Goal: Information Seeking & Learning: Understand process/instructions

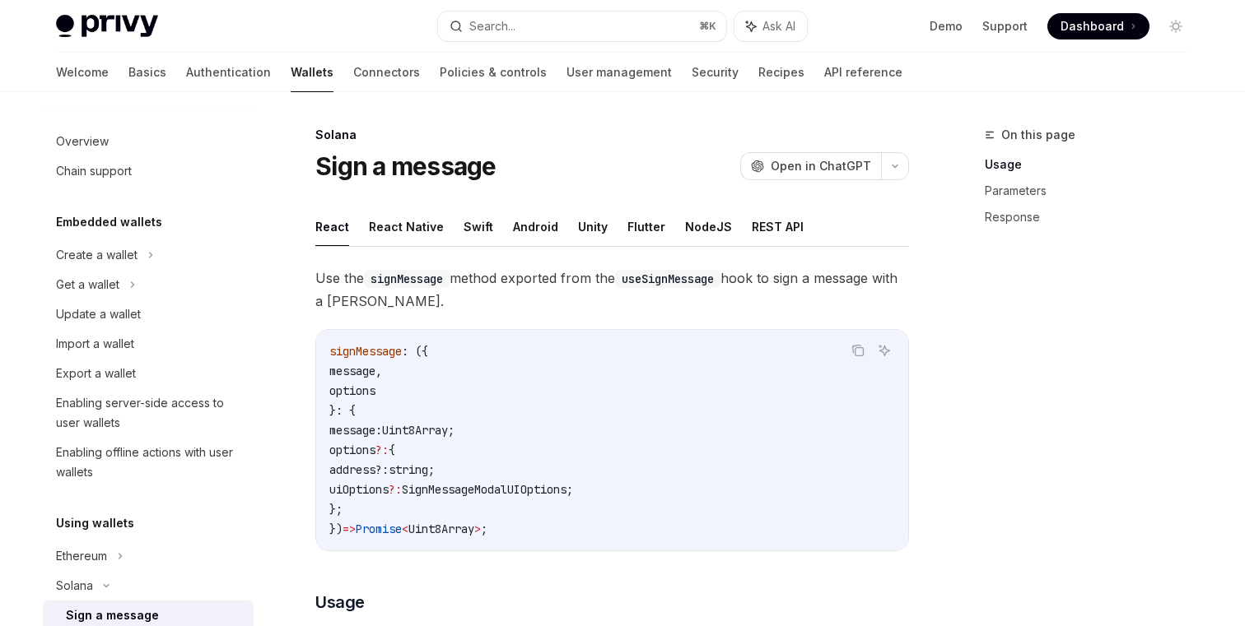
scroll to position [256, 0]
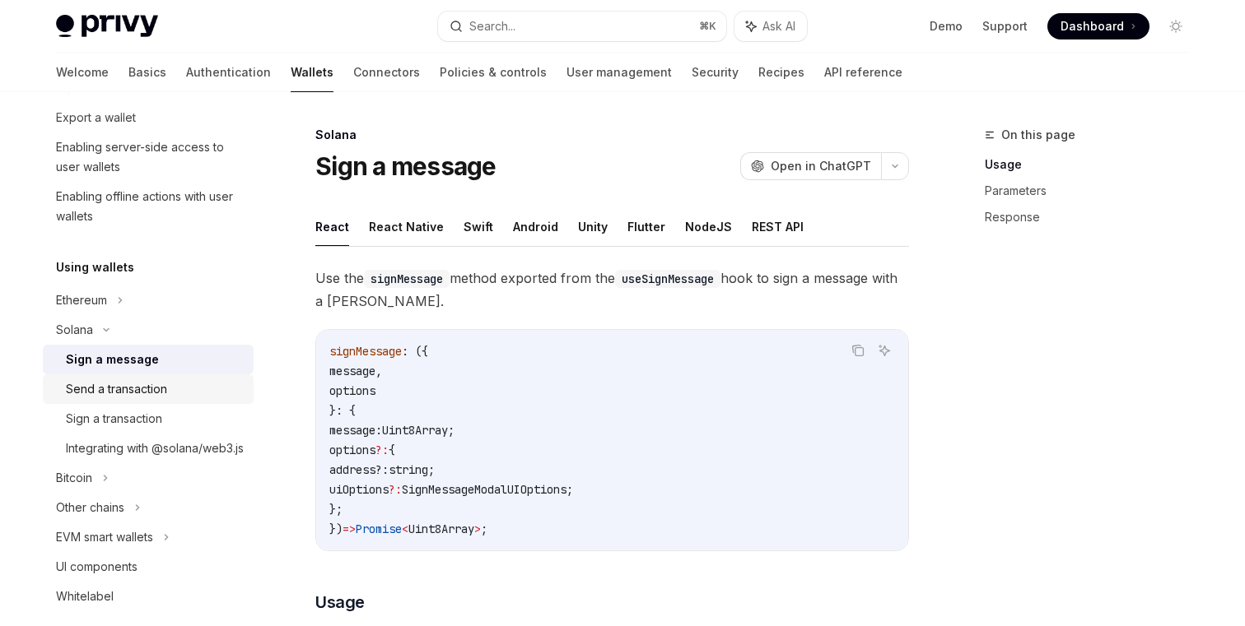
click at [175, 400] on link "Send a transaction" at bounding box center [148, 390] width 211 height 30
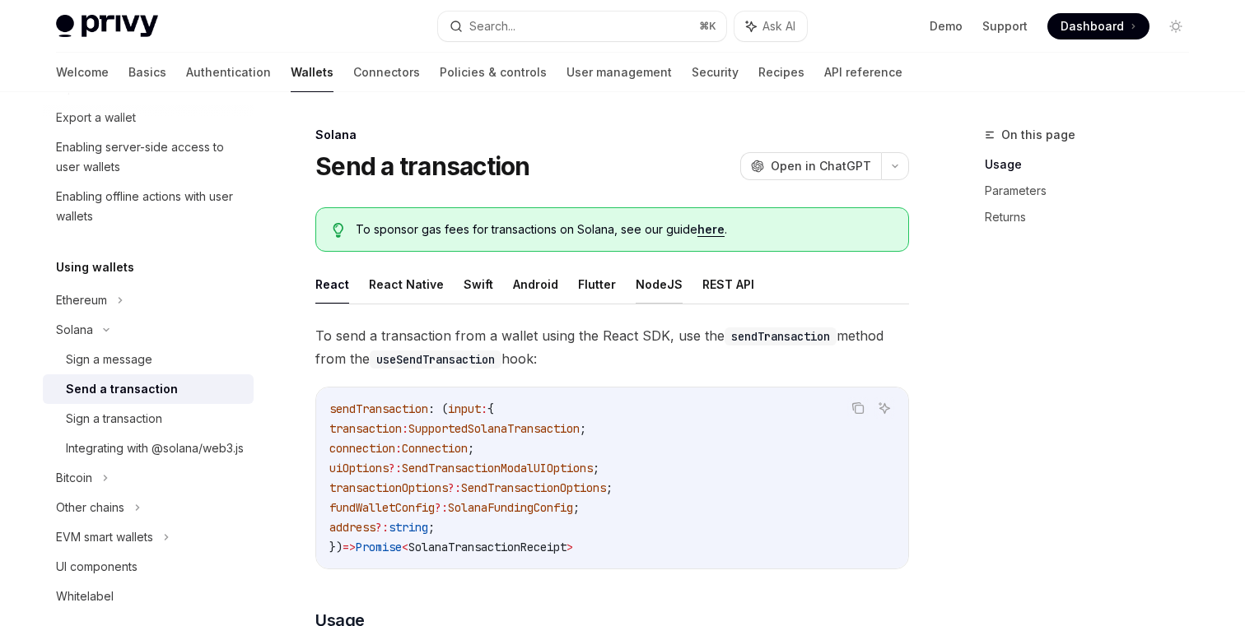
click at [662, 273] on button "NodeJS" at bounding box center [658, 284] width 47 height 39
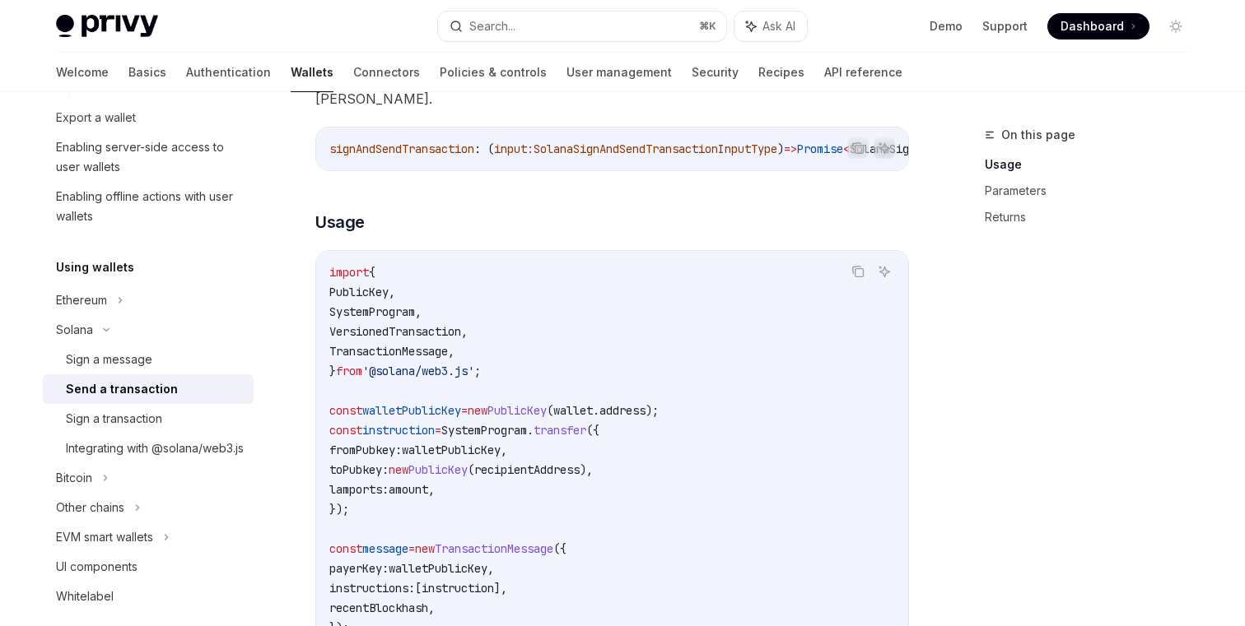
scroll to position [513, 0]
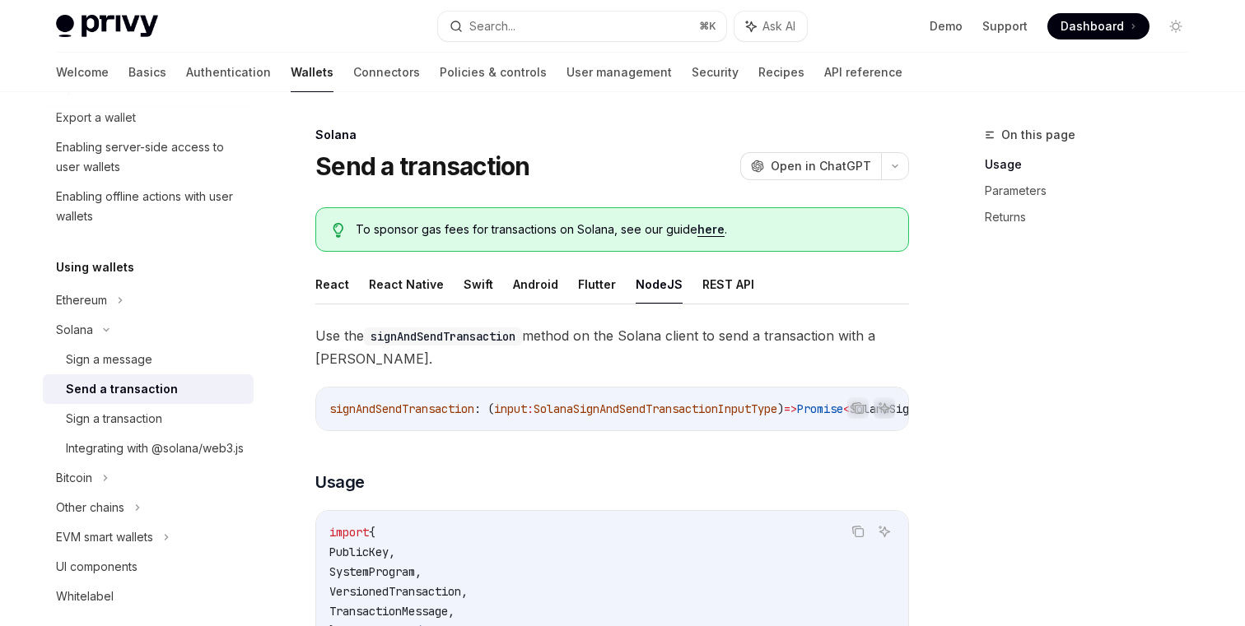
type textarea "*"
